Goal: Task Accomplishment & Management: Use online tool/utility

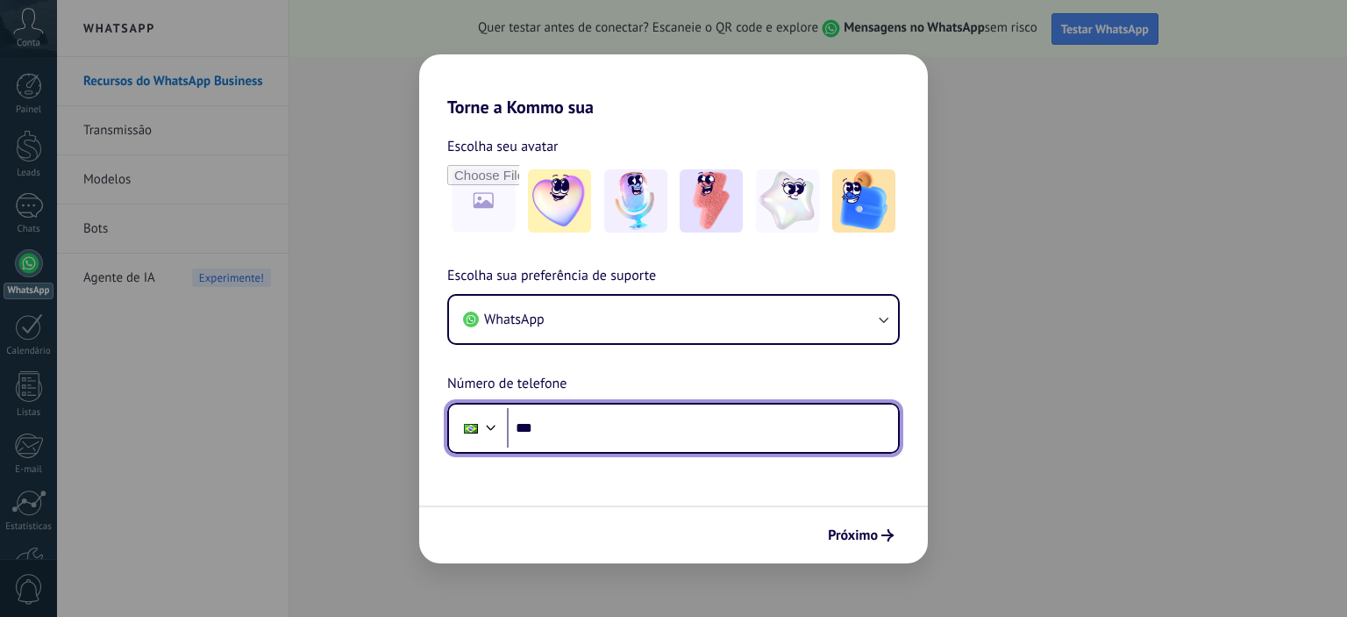
click at [642, 437] on input "***" at bounding box center [702, 428] width 391 height 40
type input "**********"
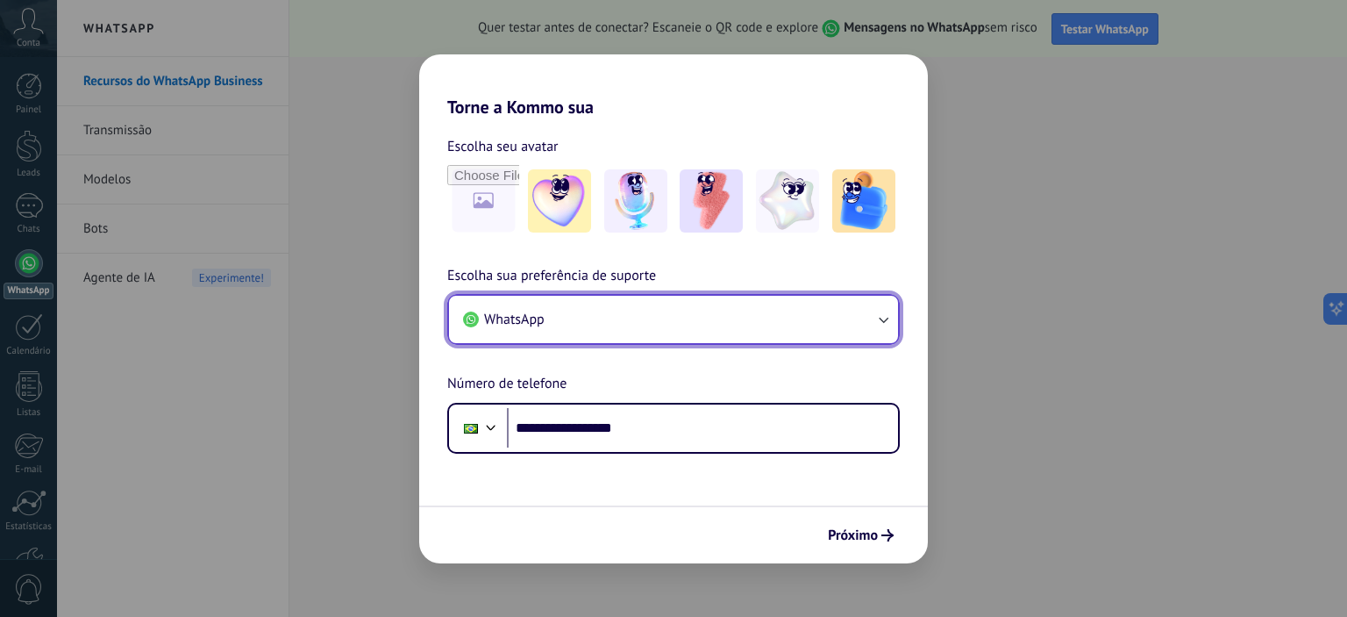
click at [818, 322] on button "WhatsApp" at bounding box center [673, 319] width 449 height 47
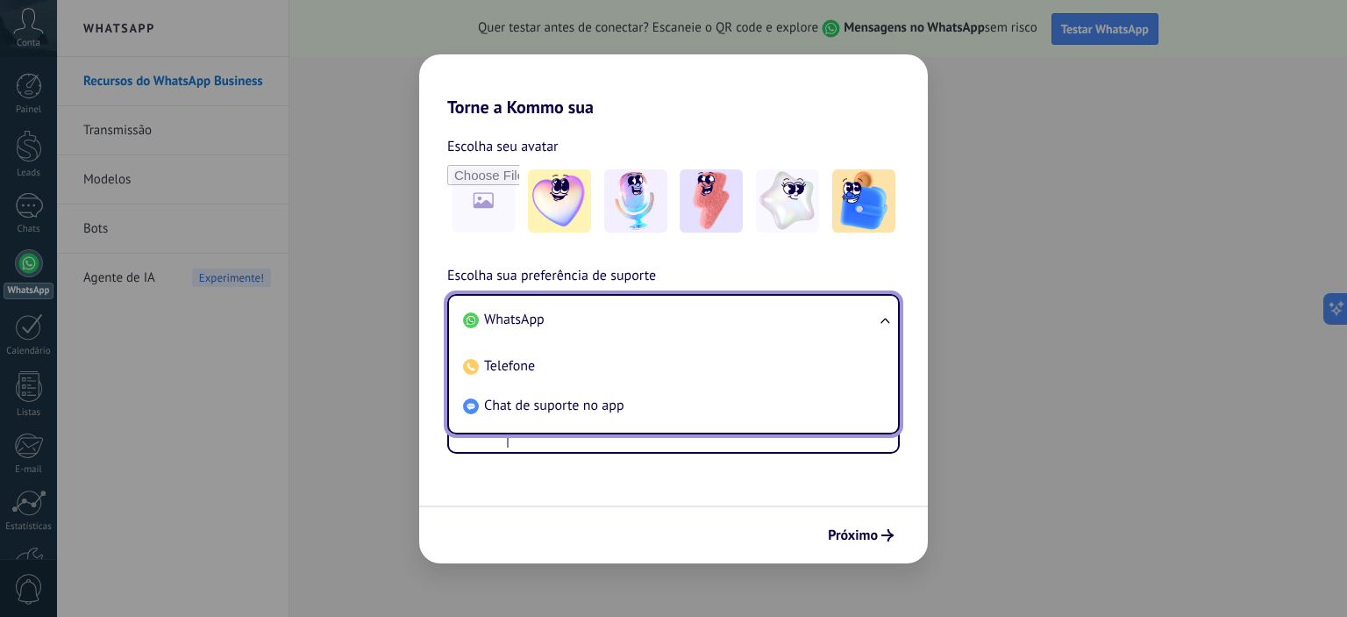
click at [818, 322] on li "WhatsApp" at bounding box center [670, 319] width 428 height 39
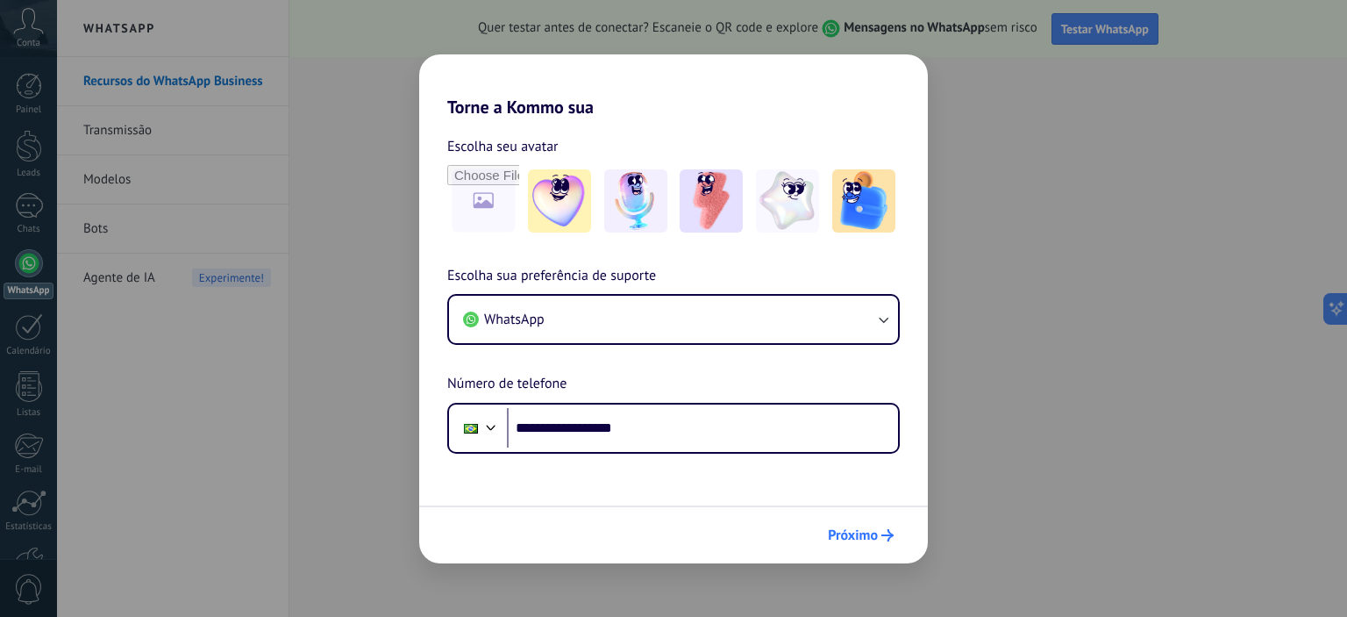
click at [858, 539] on span "Próximo" at bounding box center [853, 535] width 50 height 12
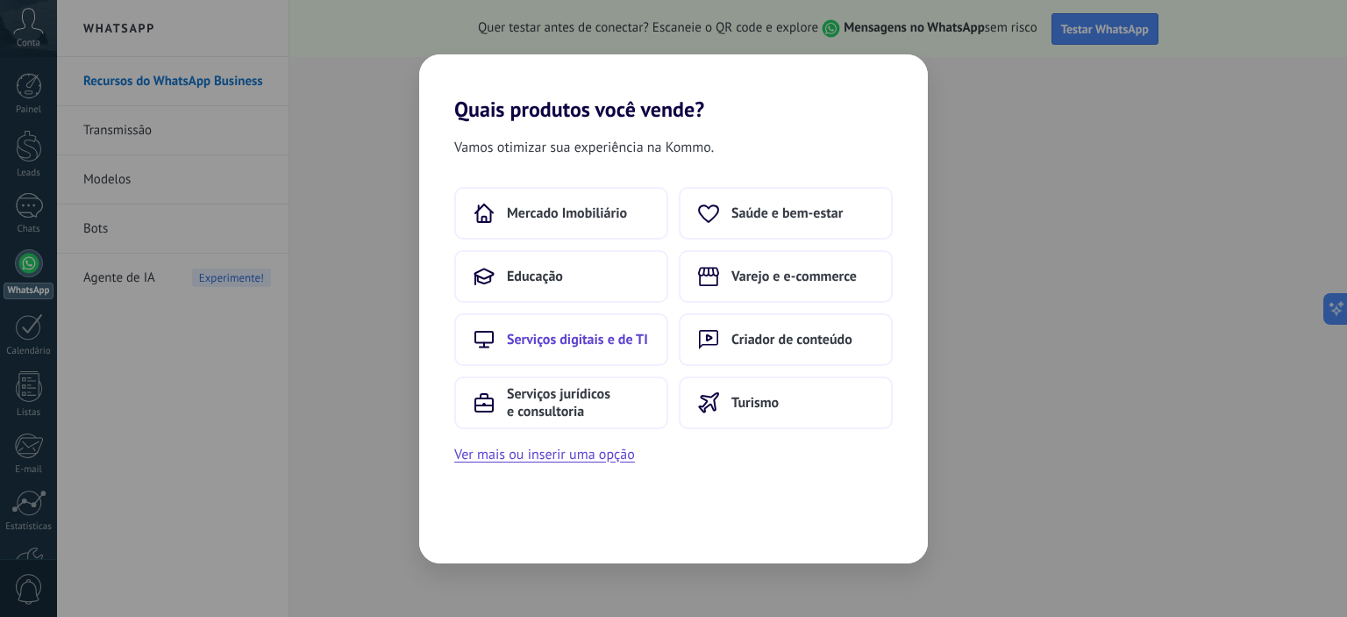
click at [575, 339] on span "Serviços digitais e de TI" at bounding box center [577, 340] width 141 height 18
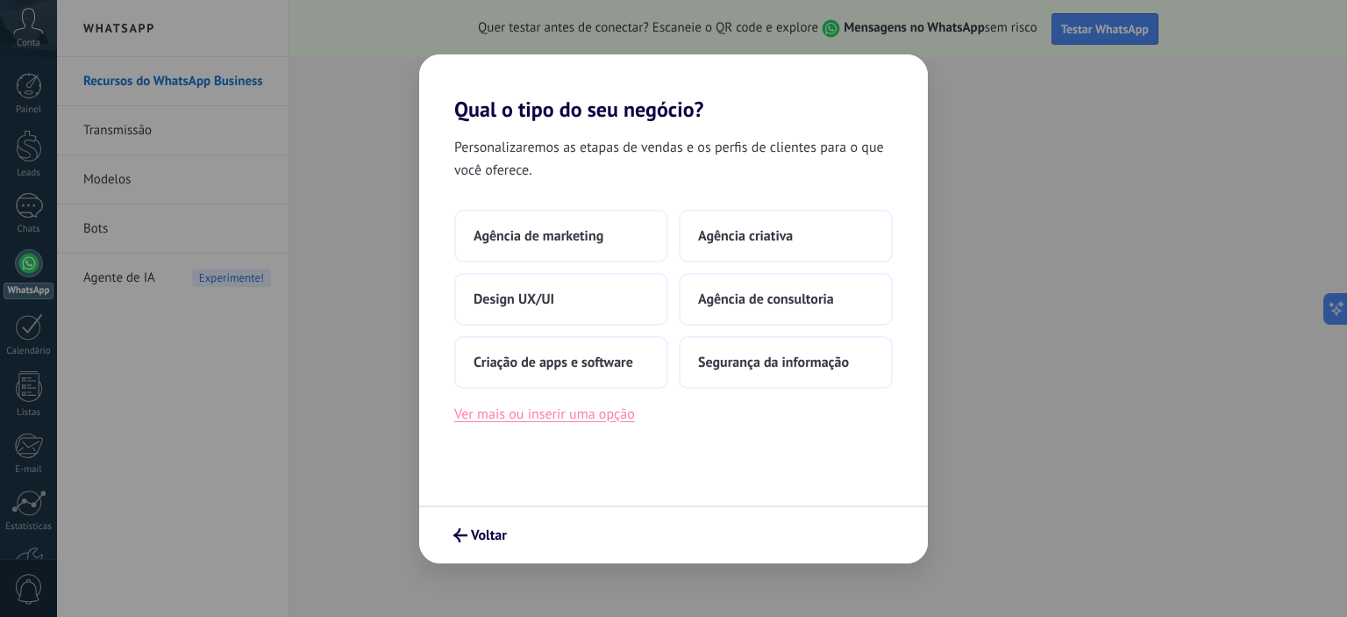
click at [568, 414] on button "Ver mais ou inserir uma opção" at bounding box center [544, 414] width 181 height 23
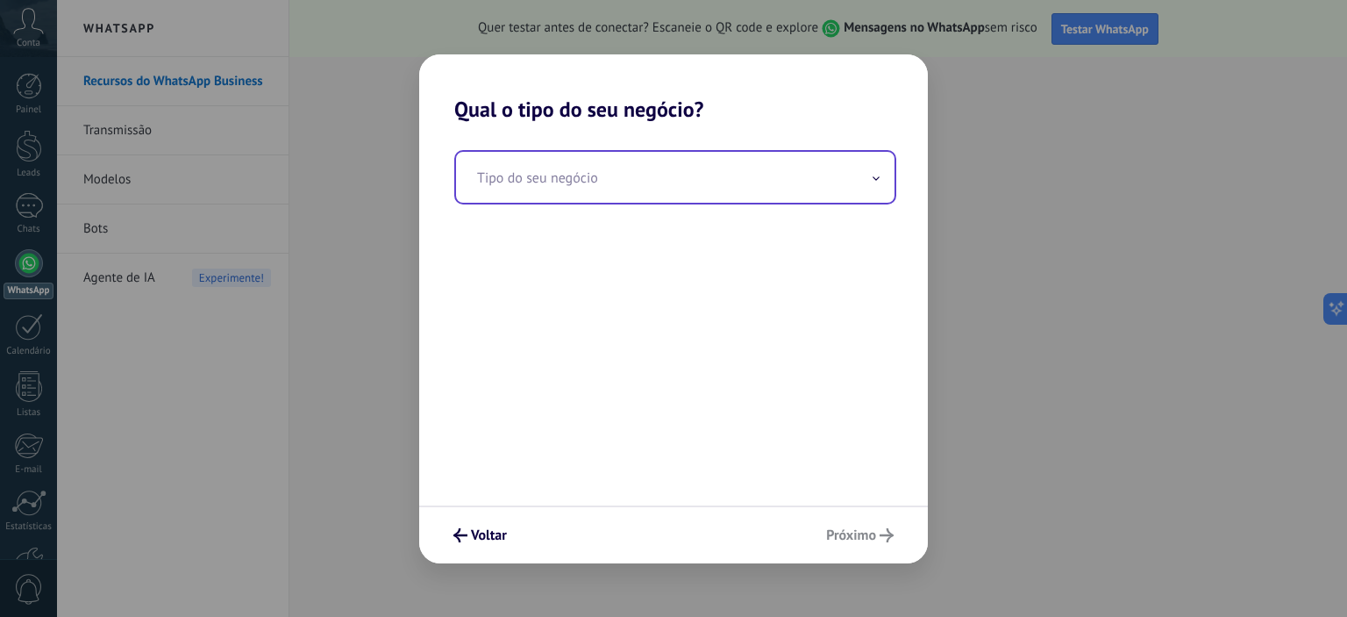
click at [718, 190] on input "text" at bounding box center [675, 177] width 439 height 51
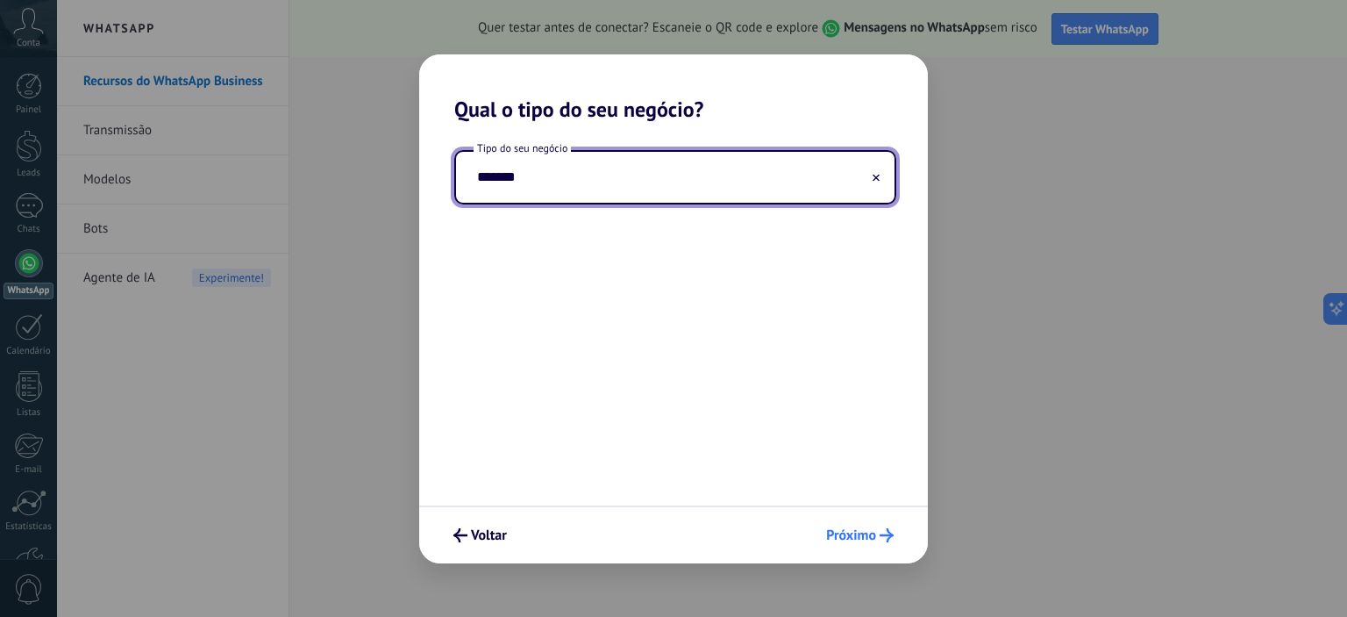
type input "*******"
click at [858, 529] on span "Próximo" at bounding box center [851, 535] width 50 height 12
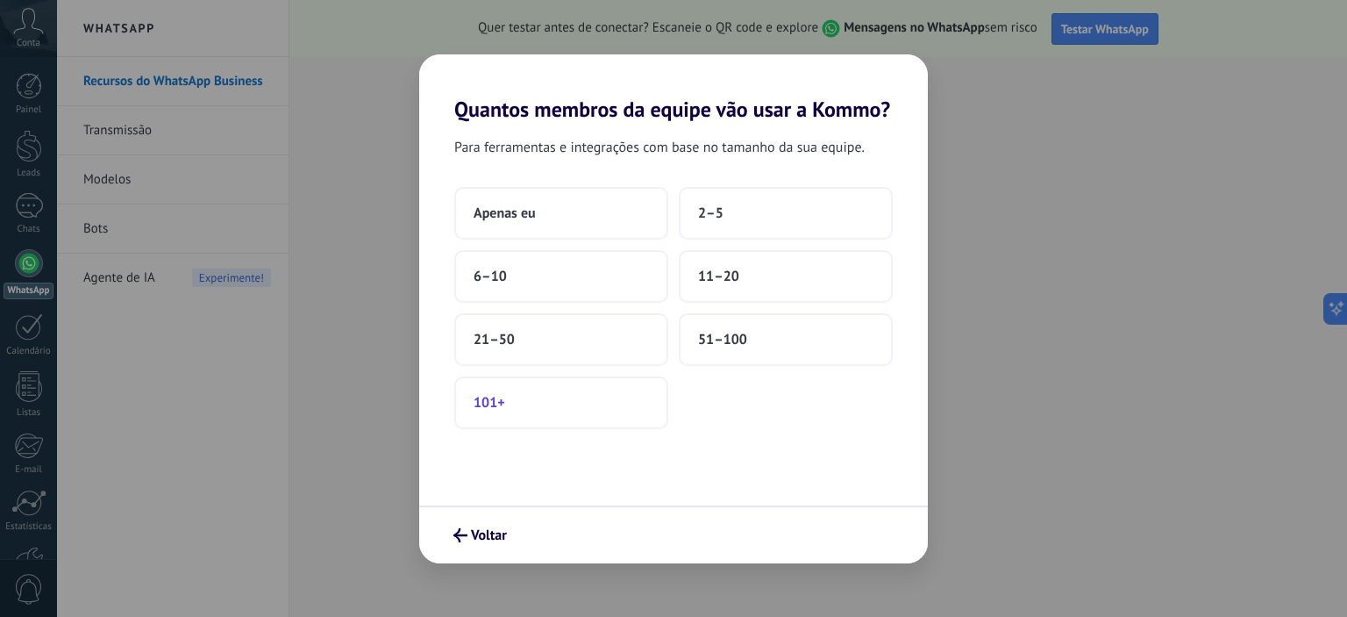
click at [537, 409] on button "101+" at bounding box center [561, 402] width 214 height 53
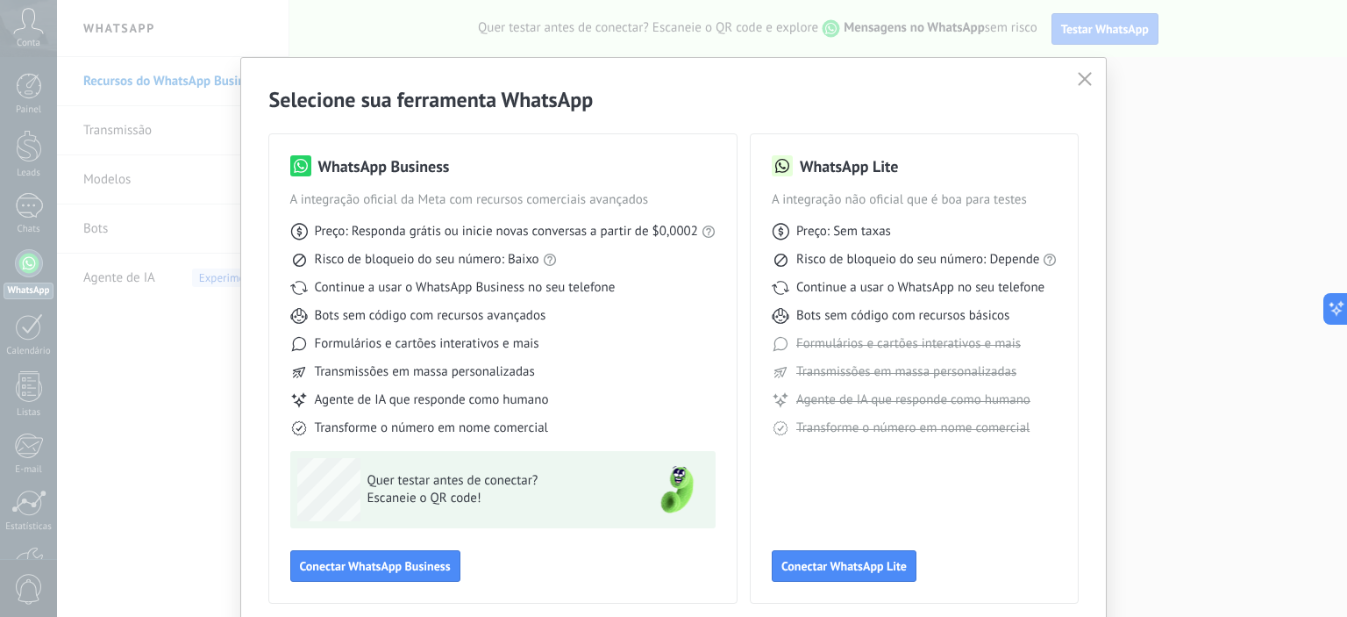
click at [1078, 75] on icon "button" at bounding box center [1085, 79] width 14 height 14
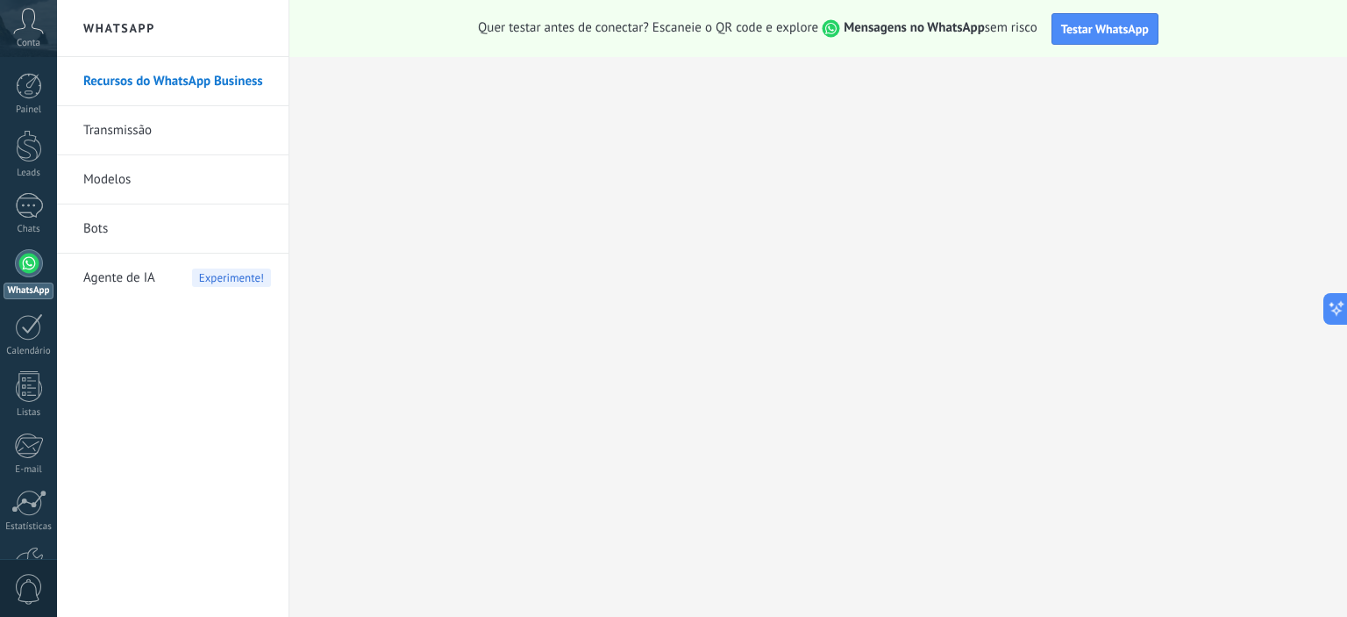
scroll to position [112, 0]
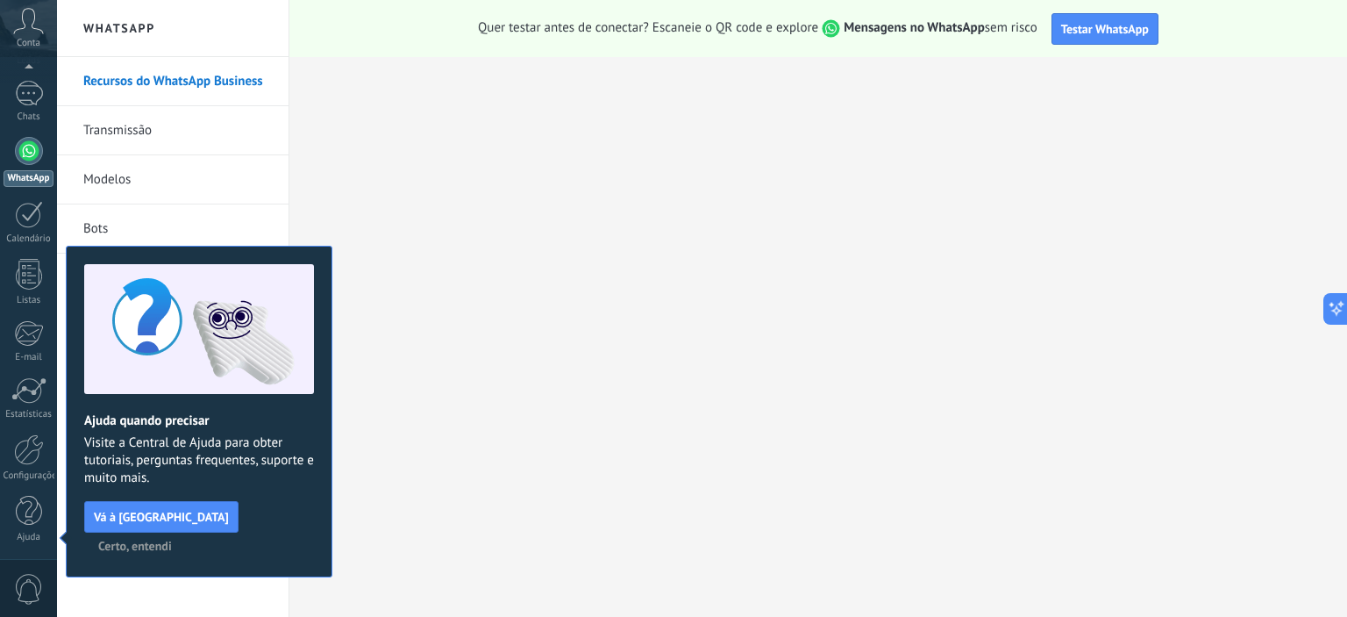
click at [172, 539] on span "Certo, entendi" at bounding box center [135, 545] width 74 height 12
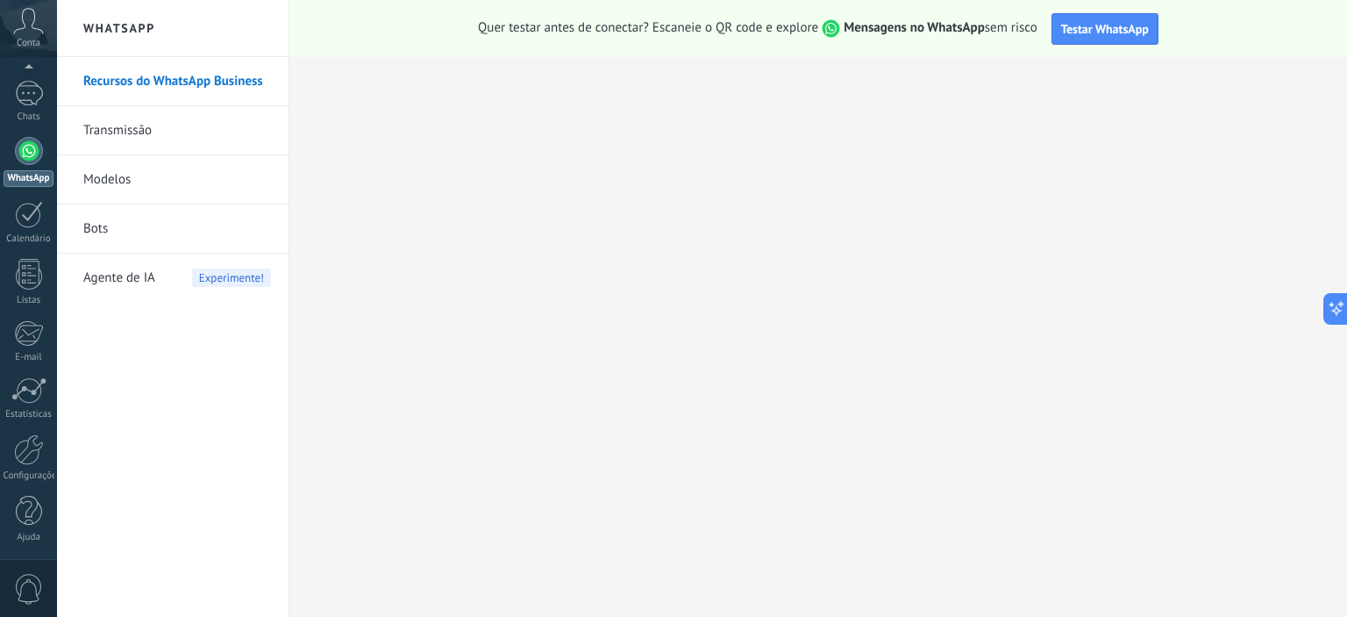
scroll to position [0, 0]
click at [124, 129] on link "Transmissão" at bounding box center [177, 130] width 188 height 49
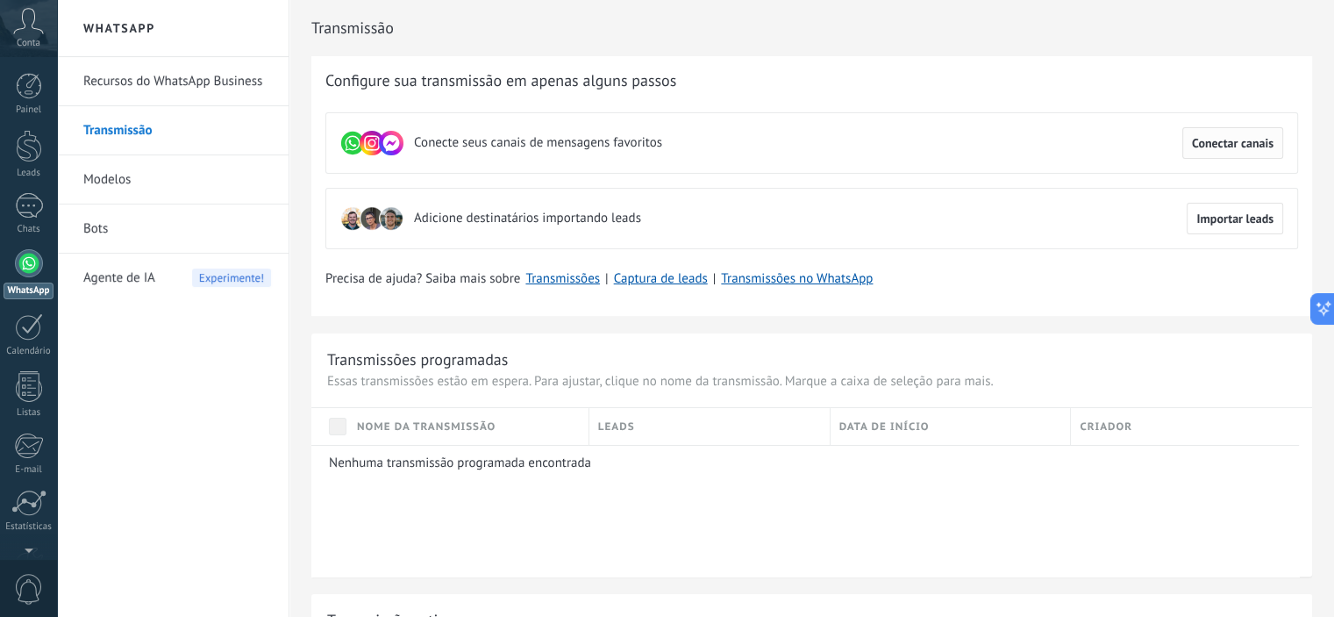
click at [1228, 139] on span "Conectar canais" at bounding box center [1233, 143] width 82 height 12
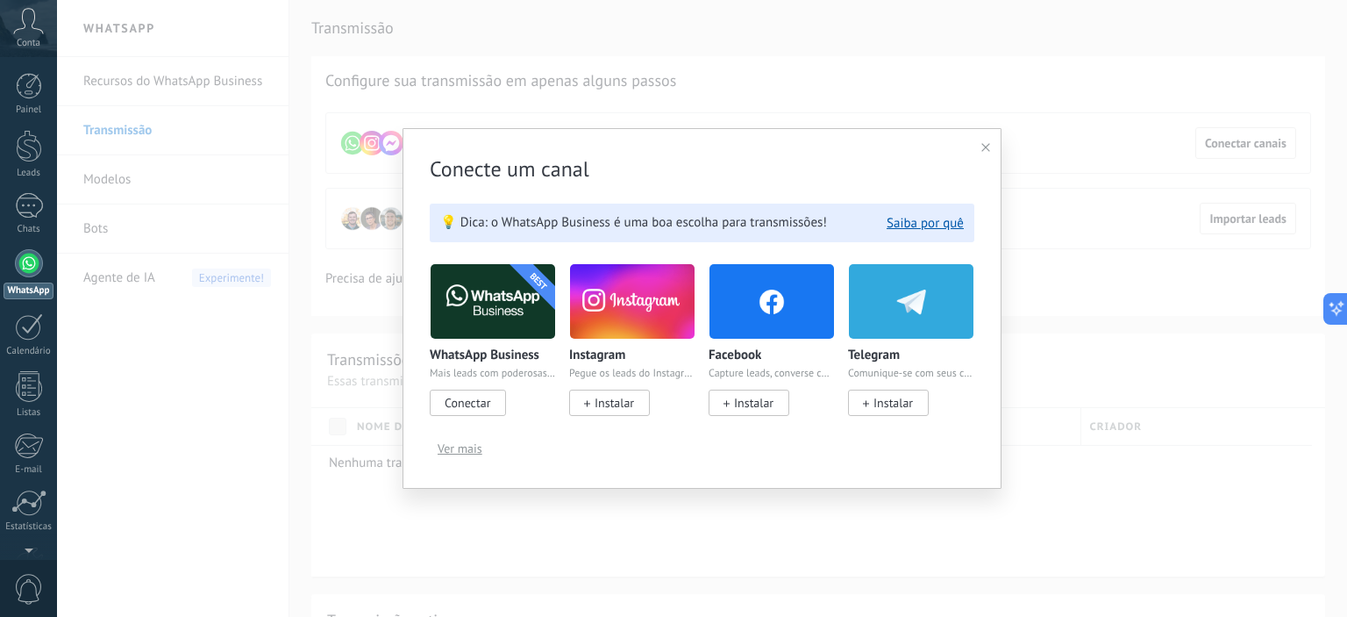
click at [990, 141] on div "Conecte um canal 💡 Dica: o WhatsApp Business é uma boa escolha para transmissõe…" at bounding box center [702, 308] width 599 height 361
click at [984, 152] on icon at bounding box center [986, 147] width 9 height 9
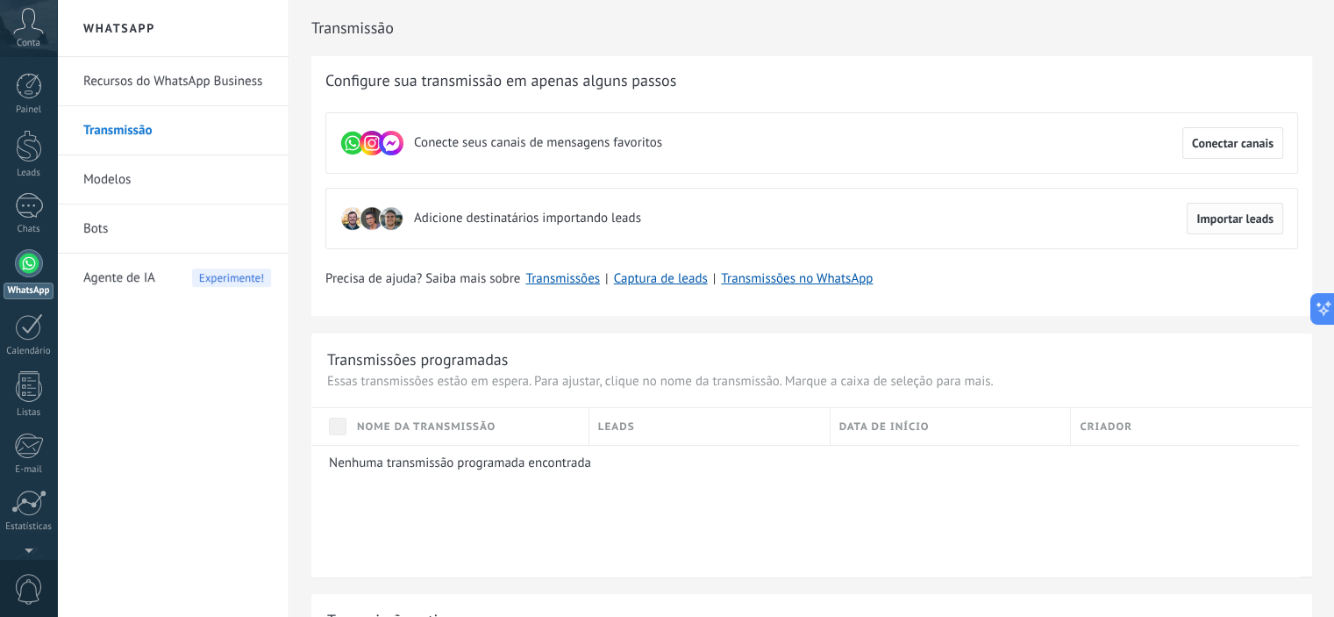
click at [1238, 223] on span "Importar leads" at bounding box center [1235, 218] width 77 height 12
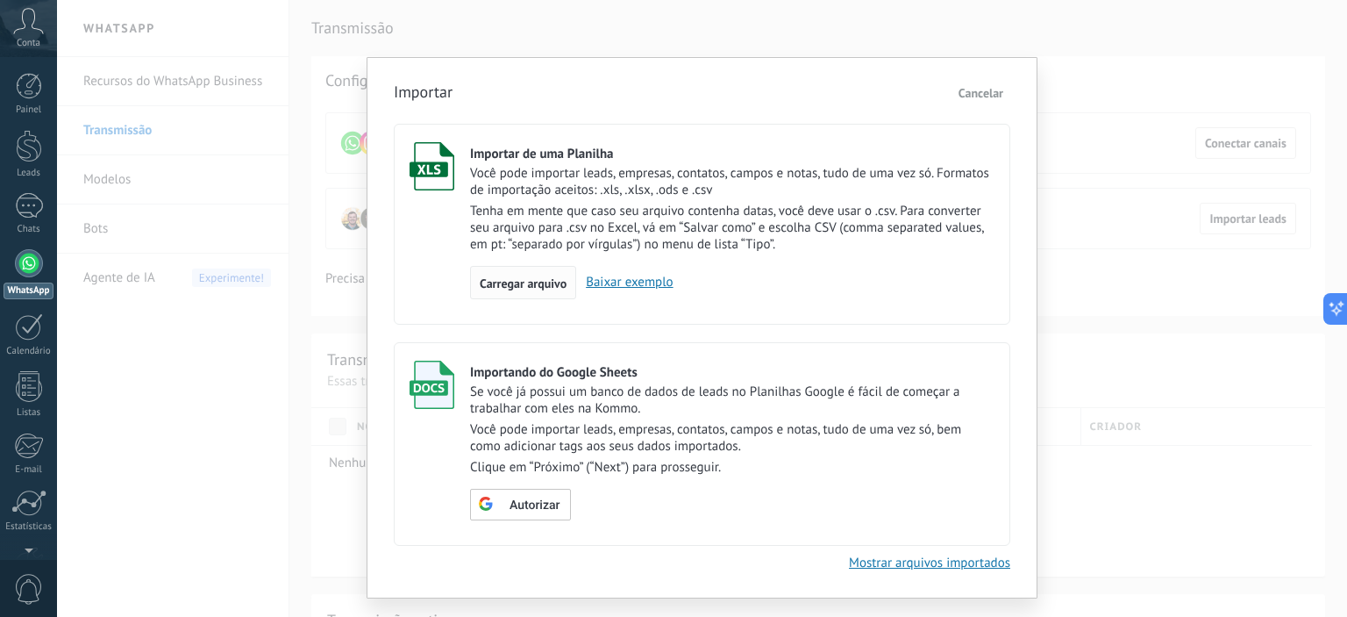
click at [523, 281] on span "Carregar arquivo" at bounding box center [523, 283] width 87 height 12
click at [0, 0] on input "Importar de uma Planilha Você pode importar leads, empresas, contatos, campos e…" at bounding box center [0, 0] width 0 height 0
click at [621, 280] on link "Baixar exemplo" at bounding box center [624, 282] width 96 height 17
click at [887, 557] on link "Mostrar arquivos importados" at bounding box center [929, 562] width 161 height 17
click at [979, 87] on span "Cancelar" at bounding box center [981, 93] width 45 height 16
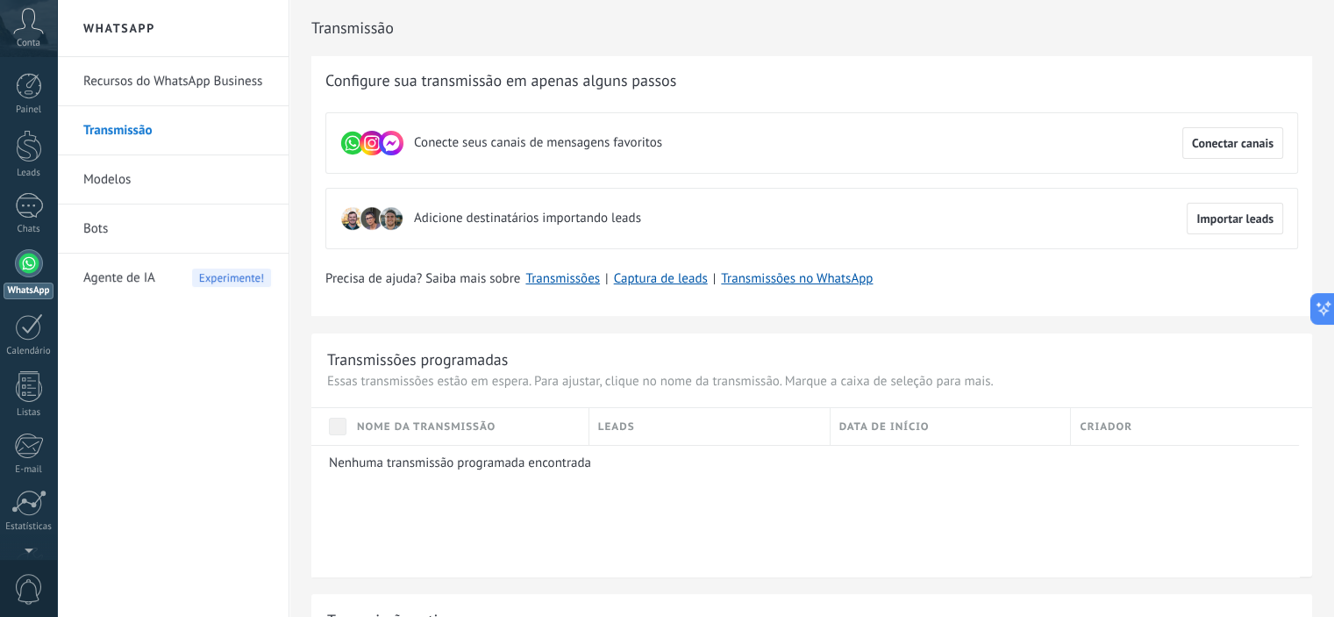
click at [112, 178] on link "Modelos" at bounding box center [177, 179] width 188 height 49
